Goal: Task Accomplishment & Management: Use online tool/utility

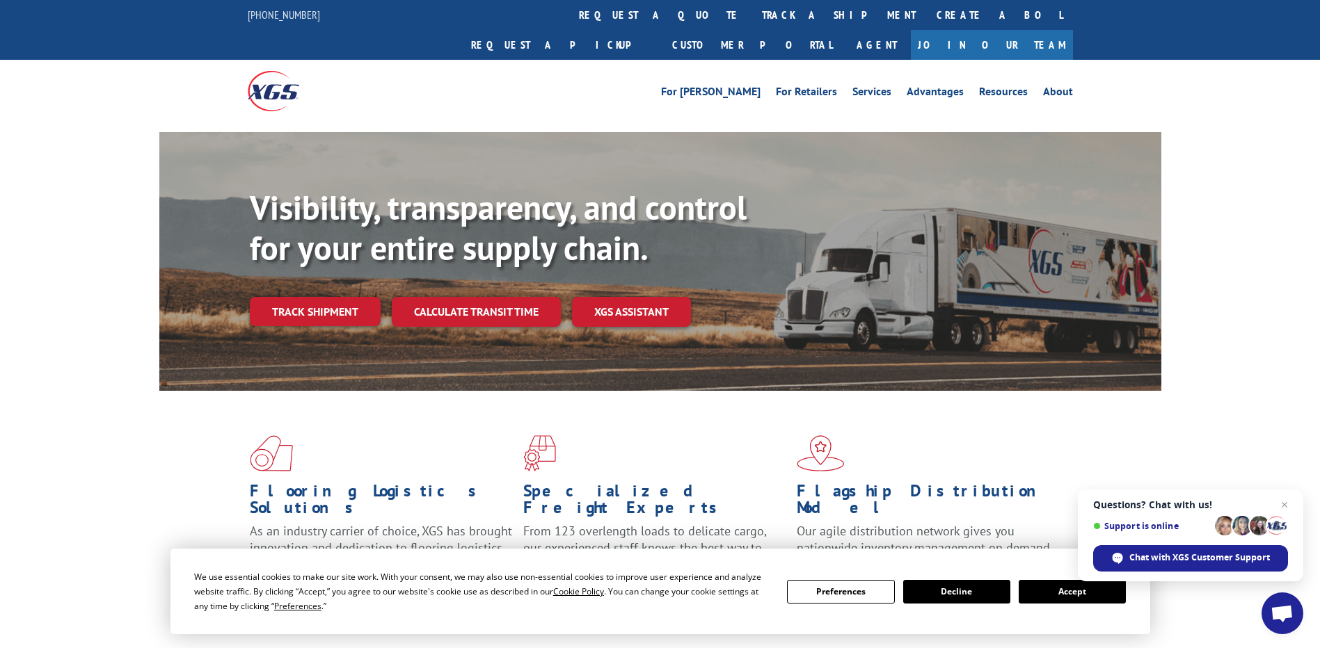
click at [1045, 590] on button "Accept" at bounding box center [1071, 592] width 107 height 24
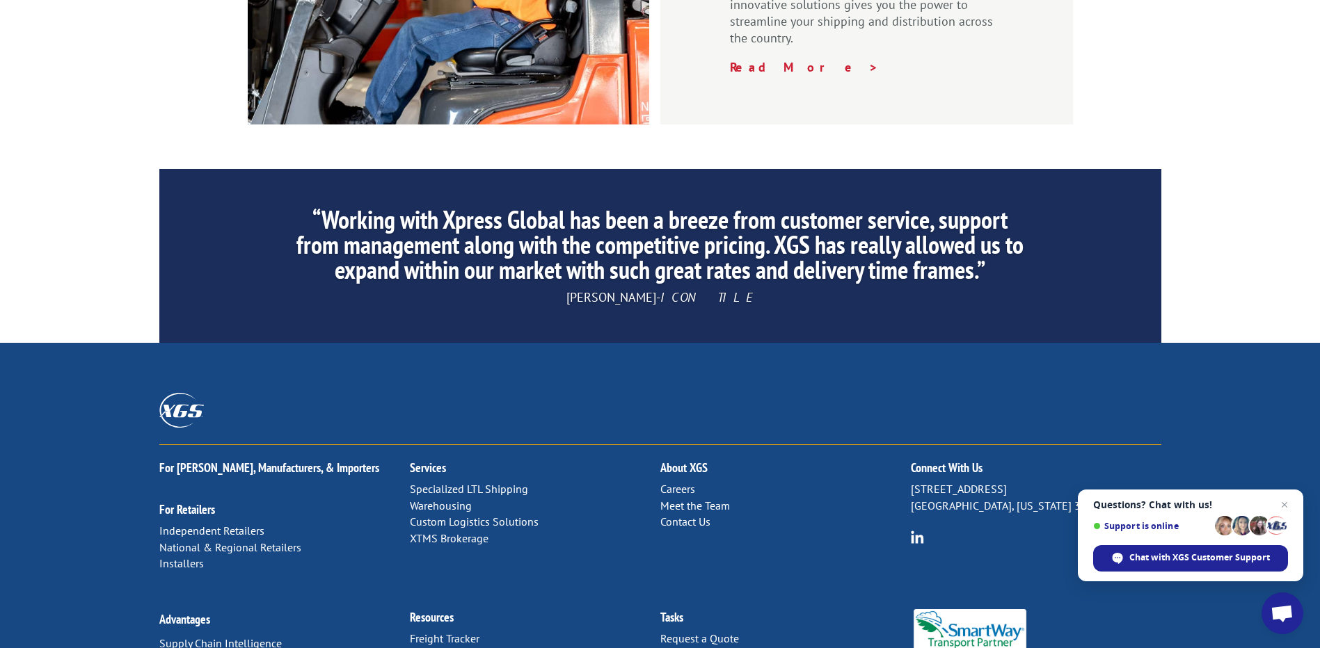
scroll to position [2105, 0]
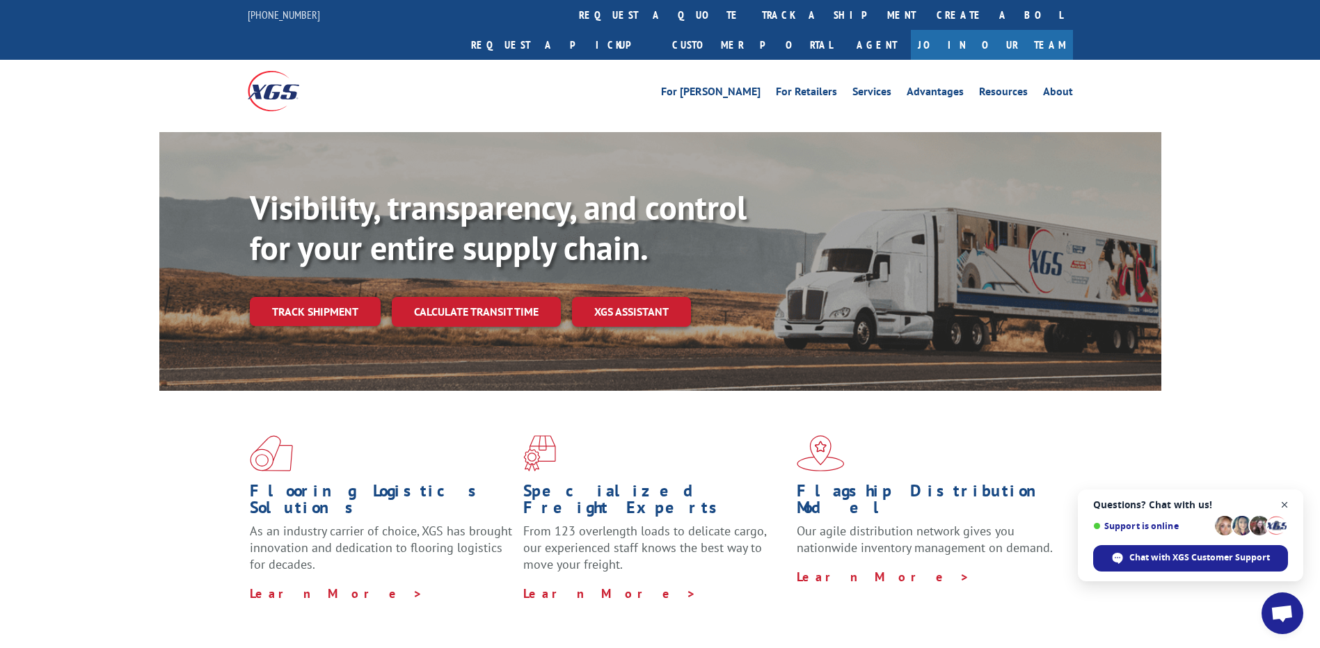
click at [1283, 499] on span "Open chat" at bounding box center [1284, 505] width 17 height 17
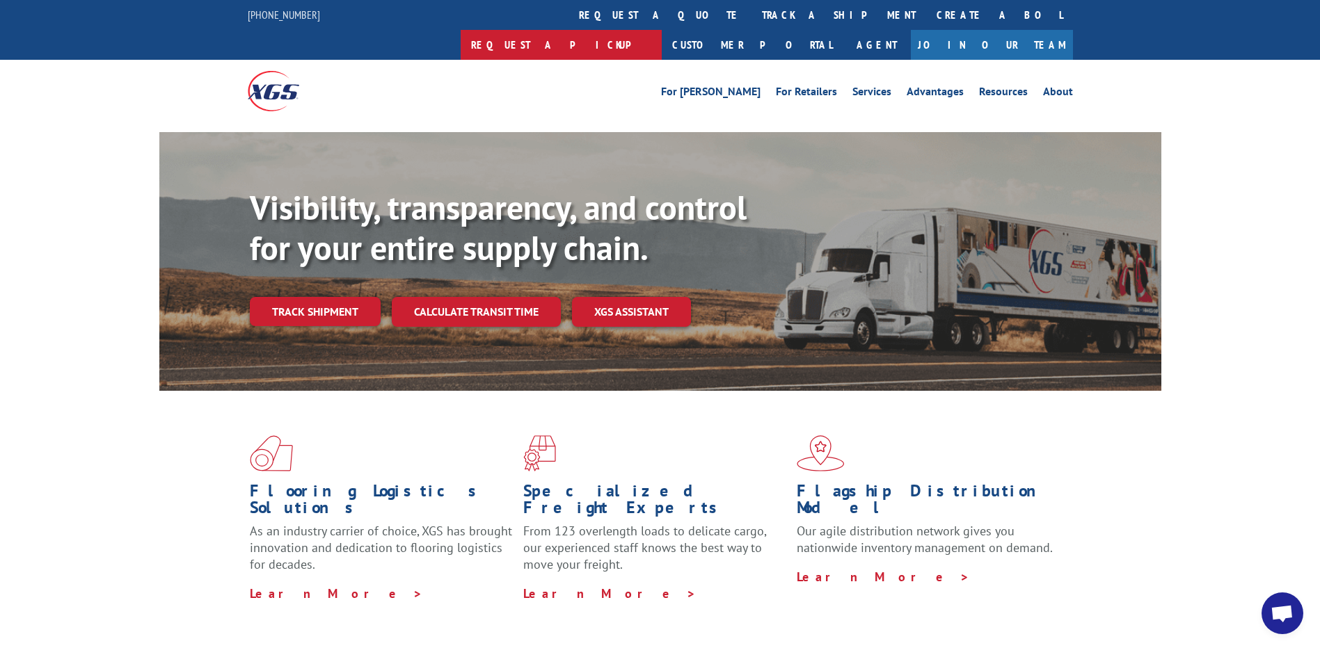
click at [662, 30] on link "Request a pickup" at bounding box center [561, 45] width 201 height 30
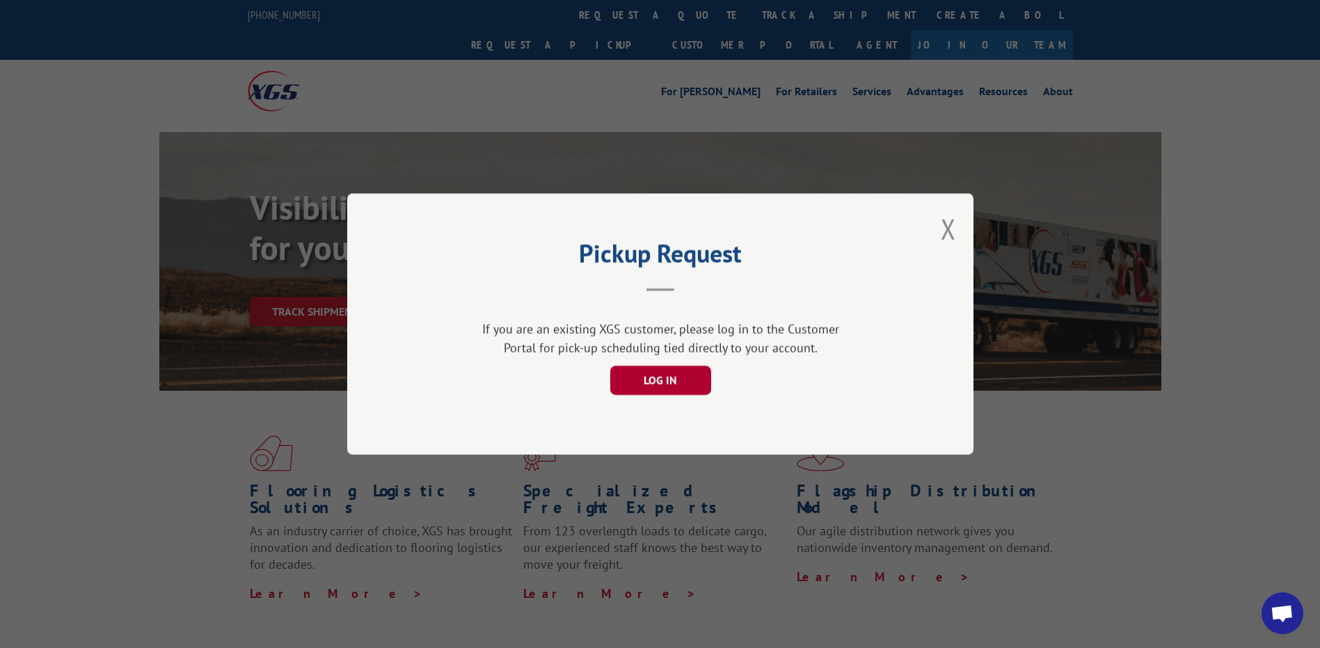
click at [684, 381] on button "LOG IN" at bounding box center [659, 380] width 101 height 29
